Goal: Task Accomplishment & Management: Use online tool/utility

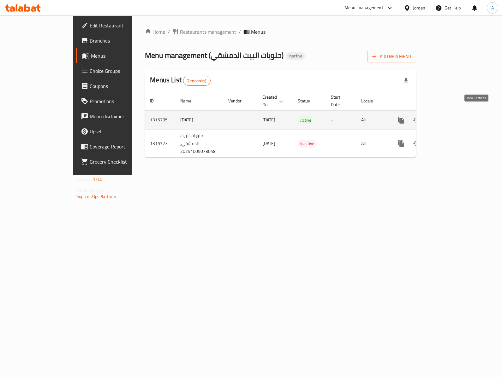
click at [454, 114] on link "enhanced table" at bounding box center [446, 120] width 15 height 15
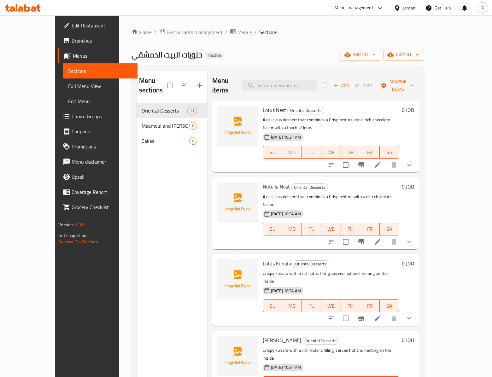
click at [166, 266] on div "Menu sections Oriental Desserts 11 Maamoul and Barazek 6 Cakes 6" at bounding box center [172, 259] width 71 height 377
click at [381, 60] on button "import" at bounding box center [361, 55] width 40 height 12
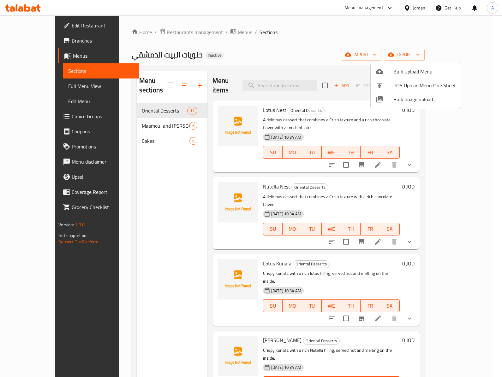
click at [408, 100] on span "Bulk Image upload" at bounding box center [424, 100] width 62 height 8
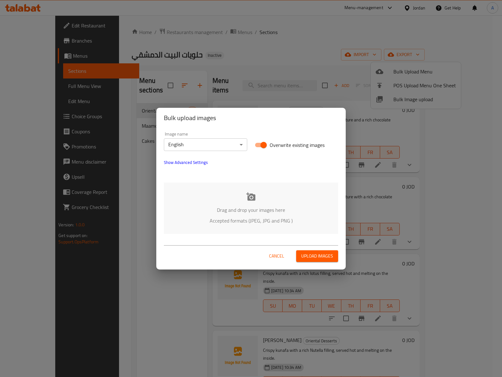
click at [247, 193] on icon at bounding box center [250, 196] width 9 height 8
click at [200, 143] on body "​ Menu-management Jordan Get Help A Edit Restaurant Branches Menus Sections Ful…" at bounding box center [251, 196] width 502 height 362
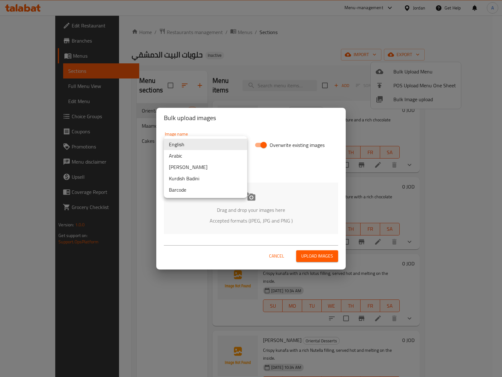
click at [197, 155] on li "Arabic" at bounding box center [205, 155] width 83 height 11
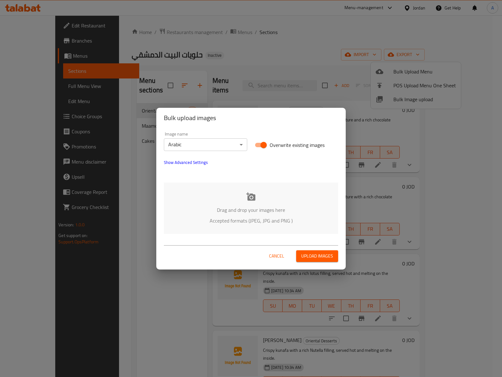
click at [269, 210] on p "Drag and drop your images here" at bounding box center [250, 210] width 155 height 8
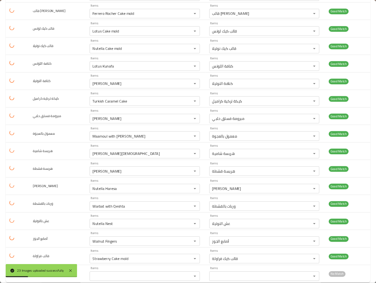
scroll to position [276, 0]
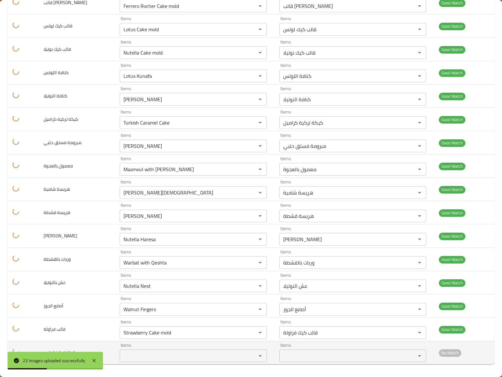
click at [103, 346] on td "كيكة تركية لوتس" at bounding box center [76, 352] width 76 height 23
click at [107, 359] on td "كيكة تركية لوتس" at bounding box center [76, 352] width 76 height 23
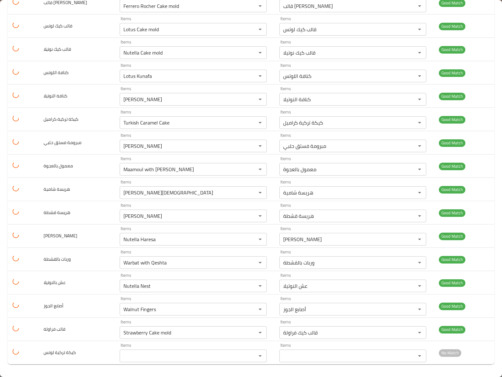
click at [143, 366] on div "bulk upload images 23 record(s) Image Image Name Item Name En Item Name Ar Matc…" at bounding box center [251, 71] width 502 height 611
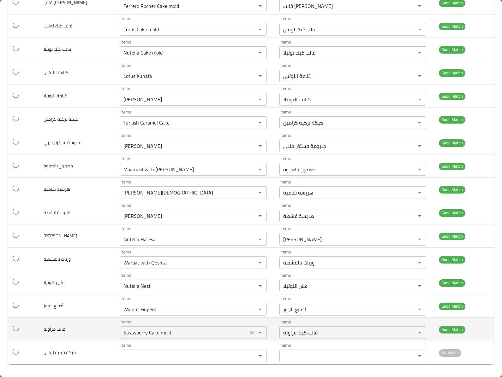
drag, startPoint x: 122, startPoint y: 362, endPoint x: 119, endPoint y: 333, distance: 29.1
click at [95, 362] on tr "كيكة تركية لوتس Items Items Items Items No Match" at bounding box center [251, 352] width 487 height 23
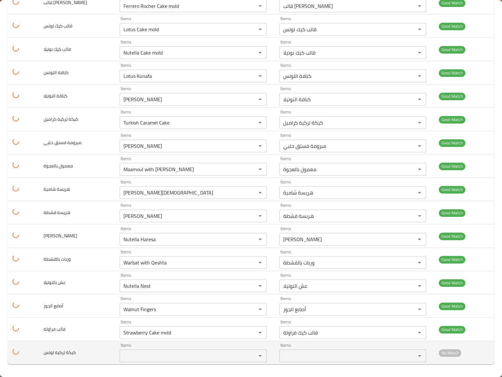
click at [122, 357] on لوتس "Items" at bounding box center [183, 356] width 124 height 9
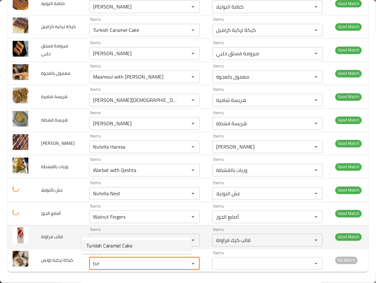
scroll to position [374, 0]
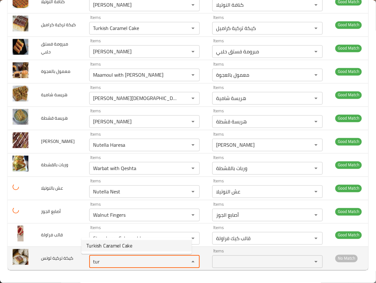
drag, startPoint x: 109, startPoint y: 264, endPoint x: 37, endPoint y: 260, distance: 71.7
click at [37, 260] on tr "كيكة تركية لوتس Items tur Items Items Items No Match" at bounding box center [188, 258] width 361 height 23
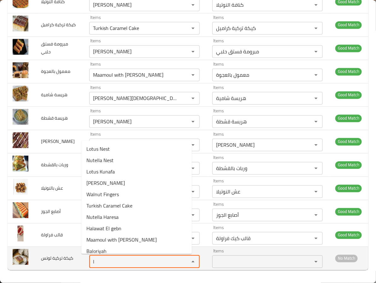
type لوتس "lo"
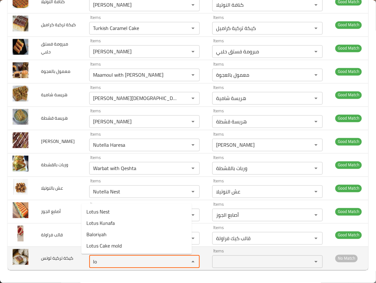
drag, startPoint x: 99, startPoint y: 264, endPoint x: 61, endPoint y: 255, distance: 39.0
click at [61, 255] on tr "كيكة تركية لوتس Items lo Items Items Items No Match" at bounding box center [188, 258] width 361 height 23
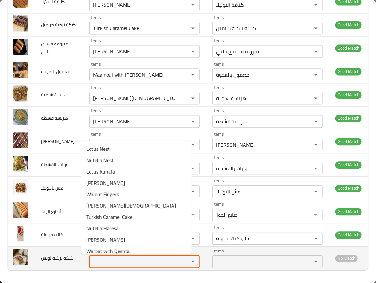
click at [62, 254] on td "كيكة تركية لوتس" at bounding box center [60, 258] width 48 height 23
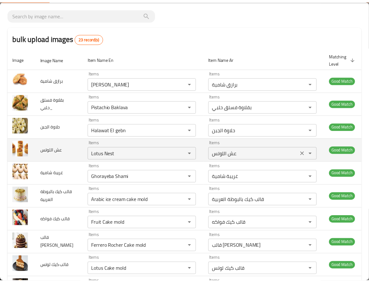
scroll to position [0, 0]
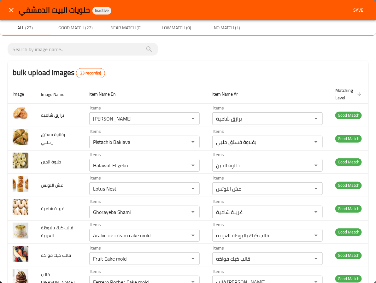
click at [297, 91] on th "Item Name Ar" at bounding box center [268, 94] width 123 height 19
click at [352, 8] on span "Save" at bounding box center [358, 10] width 15 height 8
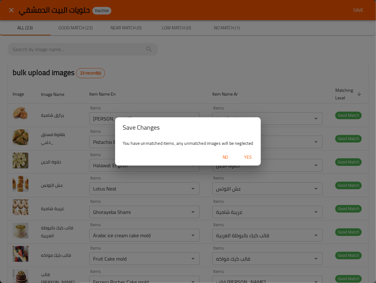
click at [247, 161] on button "Yes" at bounding box center [248, 157] width 20 height 12
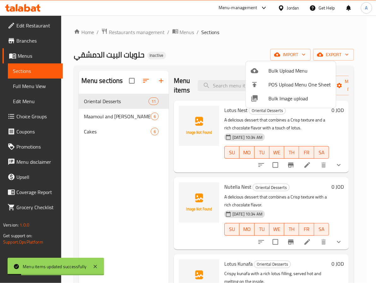
click at [122, 107] on div at bounding box center [188, 141] width 376 height 283
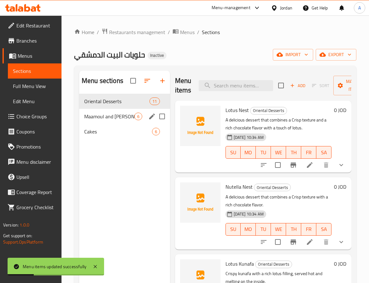
click at [120, 112] on div "Maamoul and [PERSON_NAME] 6" at bounding box center [124, 116] width 91 height 15
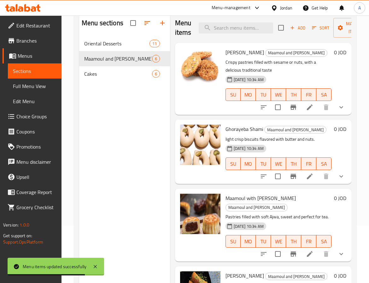
scroll to position [41, 0]
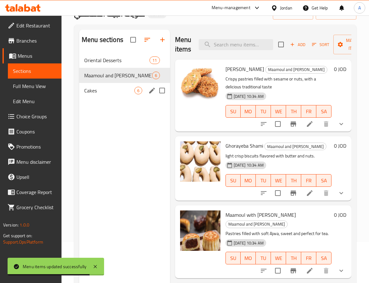
click at [115, 85] on div "Cakes 6" at bounding box center [124, 90] width 91 height 15
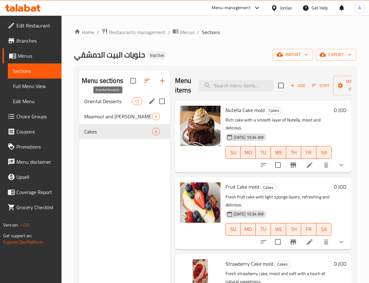
click at [104, 102] on span "Oriental Desserts" at bounding box center [108, 102] width 48 height 8
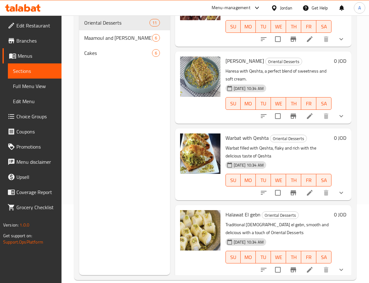
scroll to position [88, 0]
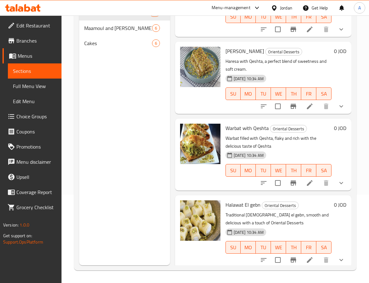
click at [140, 183] on div "Menu sections Oriental Desserts 11 Maamoul and Barazek 6 Cakes 6" at bounding box center [124, 123] width 91 height 283
click at [31, 83] on span "Full Menu View" at bounding box center [35, 86] width 44 height 8
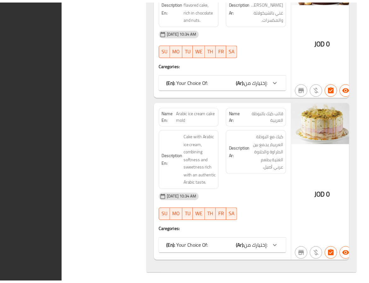
scroll to position [3308, 0]
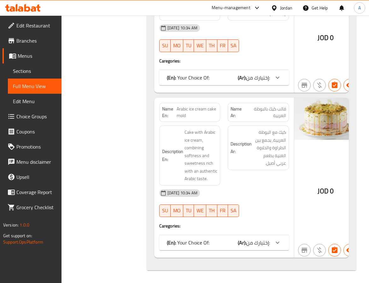
drag, startPoint x: 76, startPoint y: 99, endPoint x: 30, endPoint y: 68, distance: 55.5
click at [26, 22] on span "Edit Restaurant" at bounding box center [36, 26] width 40 height 8
